Goal: Task Accomplishment & Management: Complete application form

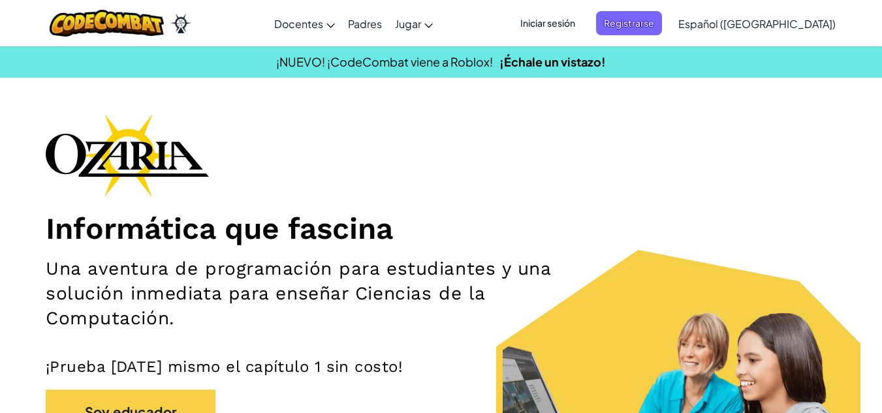
click at [575, 17] on font "Iniciar sesión" at bounding box center [547, 23] width 55 height 12
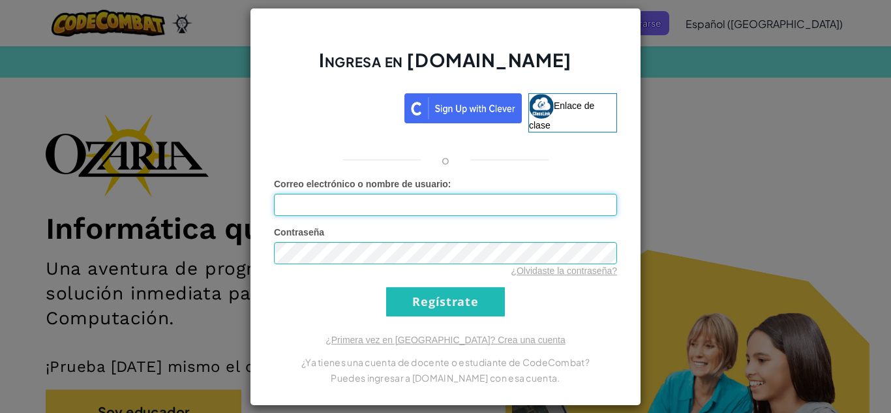
click at [437, 206] on input "Correo electrónico o nombre de usuario :" at bounding box center [445, 205] width 343 height 22
drag, startPoint x: 437, startPoint y: 206, endPoint x: 393, endPoint y: 203, distance: 43.2
click at [393, 203] on input "Correo electrónico o nombre de usuario :" at bounding box center [445, 205] width 343 height 22
type input "[EMAIL_ADDRESS][DOMAIN_NAME]"
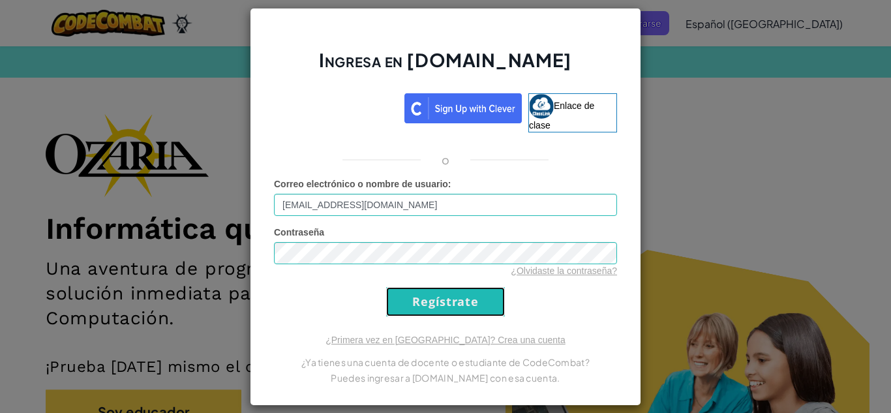
click at [416, 299] on input "Regístrate" at bounding box center [445, 301] width 119 height 29
